Goal: Navigation & Orientation: Find specific page/section

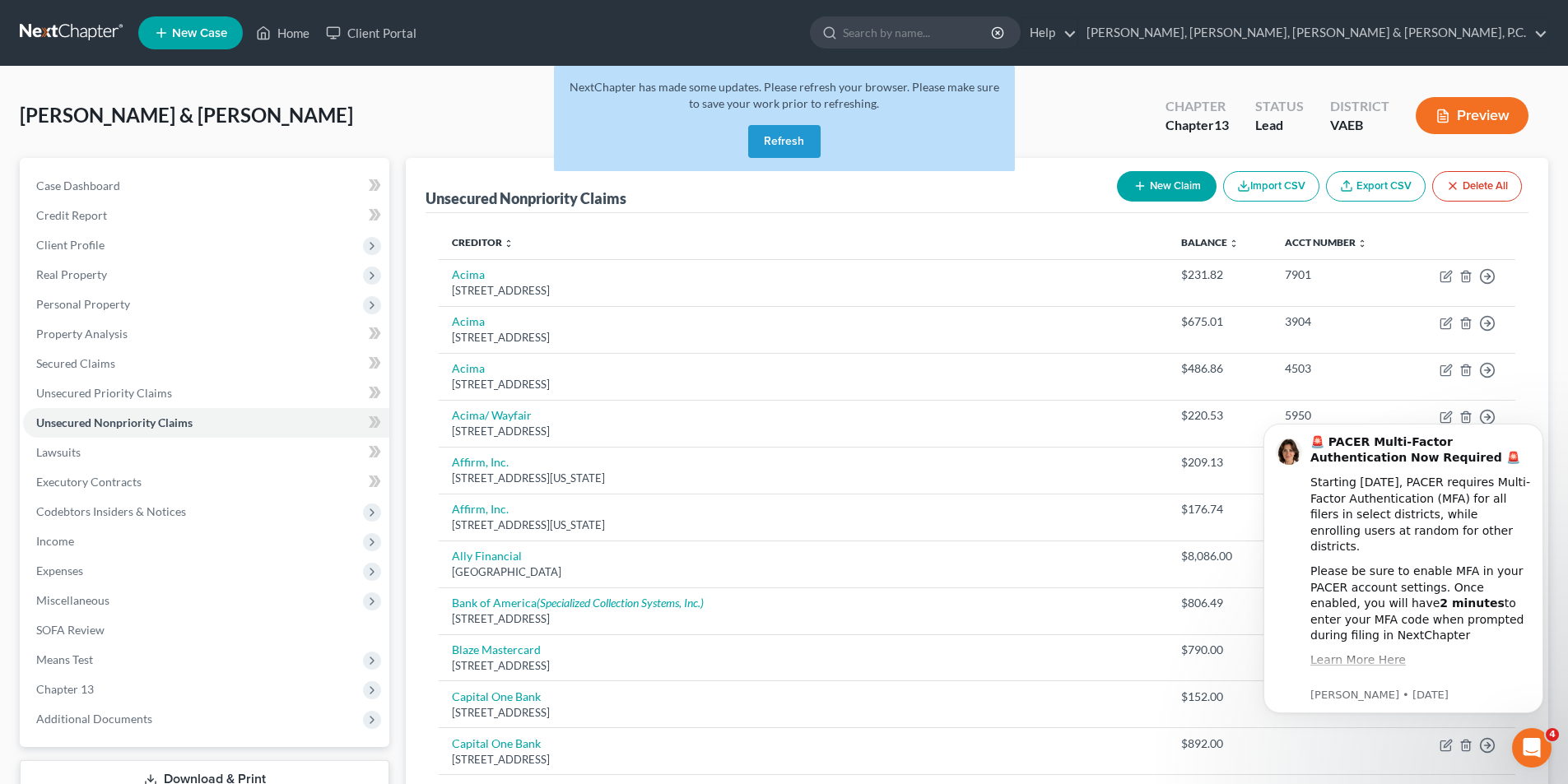
click at [805, 143] on button "Refresh" at bounding box center [784, 141] width 72 height 33
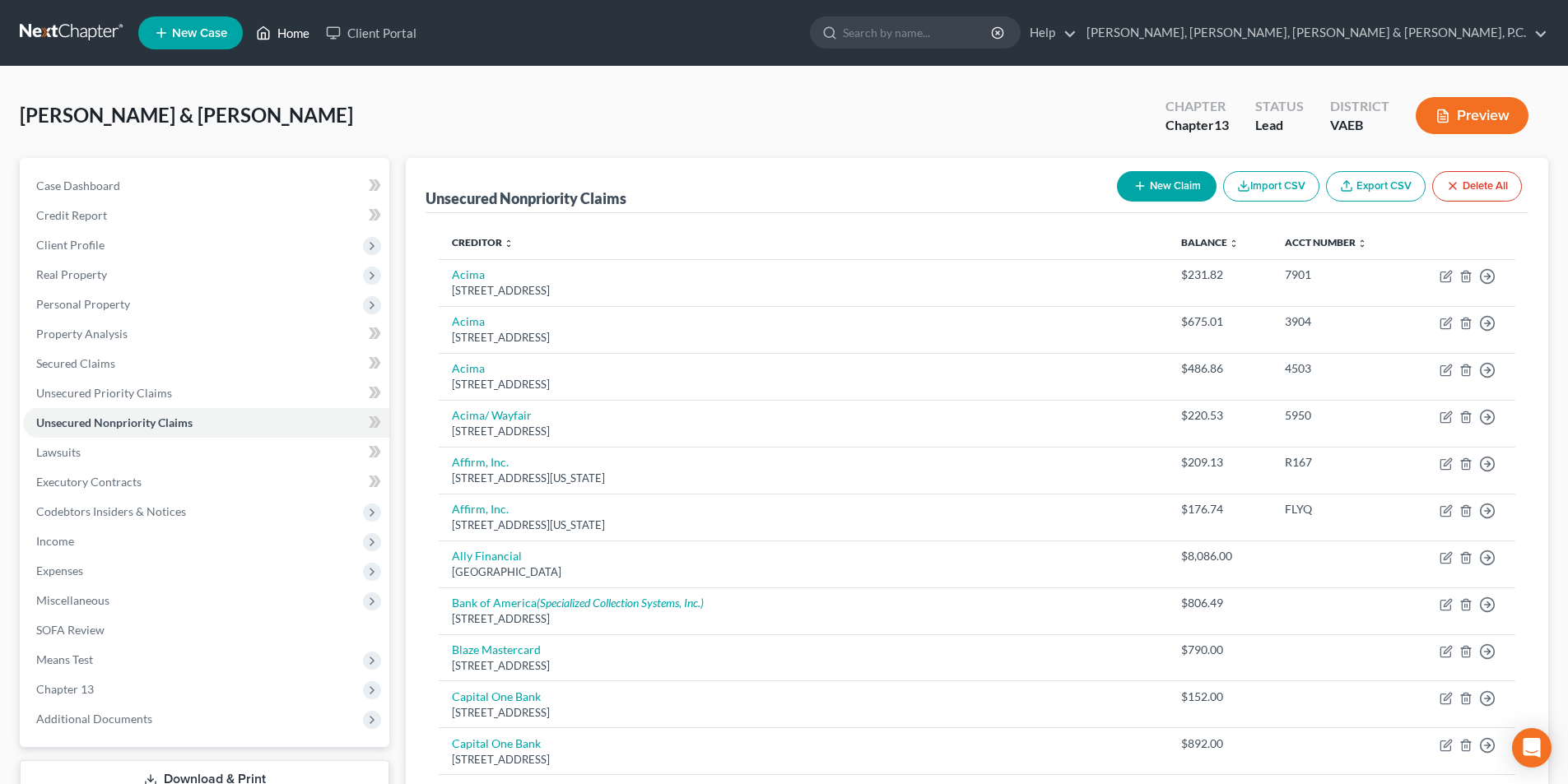
click at [292, 28] on link "Home" at bounding box center [283, 33] width 70 height 29
